Goal: Navigation & Orientation: Find specific page/section

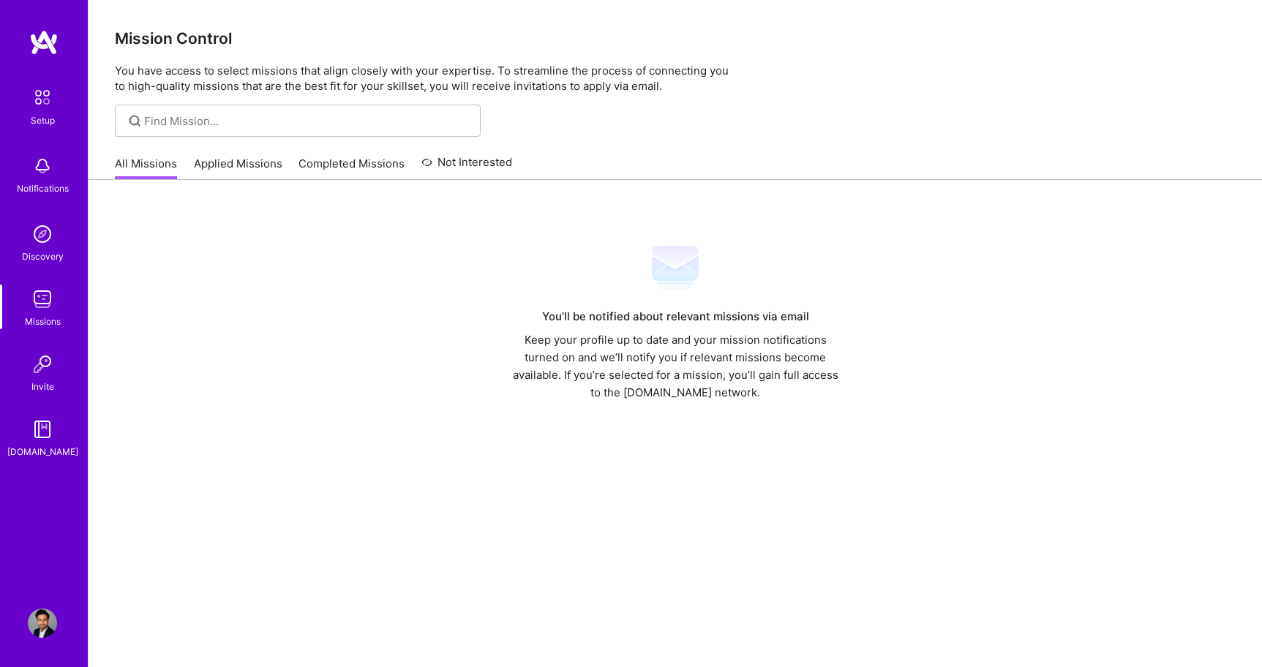
click at [42, 308] on img at bounding box center [42, 299] width 29 height 29
click at [37, 293] on img at bounding box center [42, 299] width 29 height 29
